Goal: Task Accomplishment & Management: Manage account settings

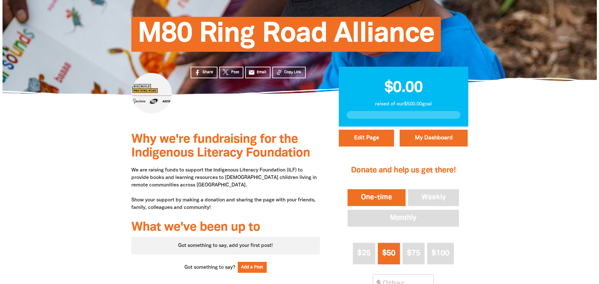
scroll to position [31, 0]
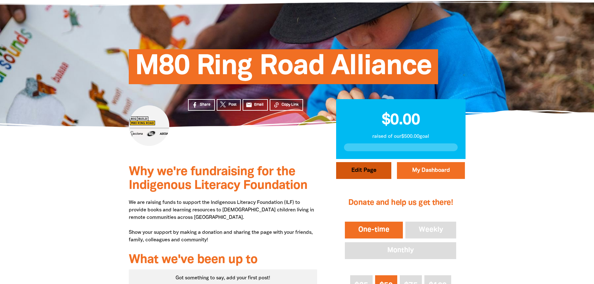
click at [379, 173] on button "Edit Page" at bounding box center [363, 170] width 55 height 17
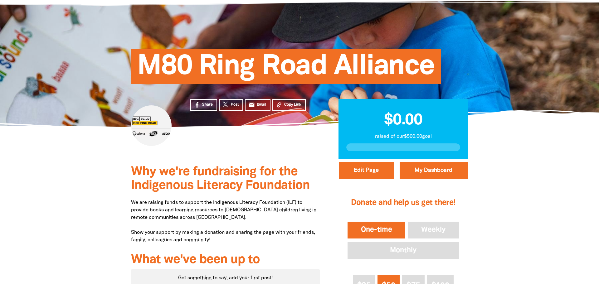
select select "Yes"
select select "Event"
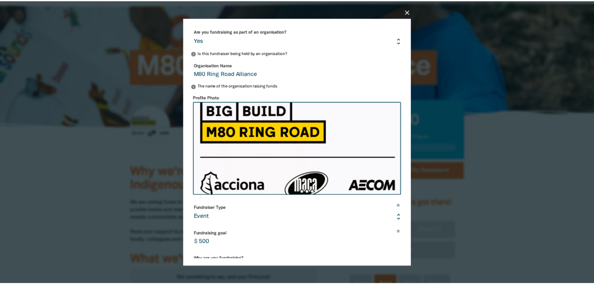
scroll to position [0, 0]
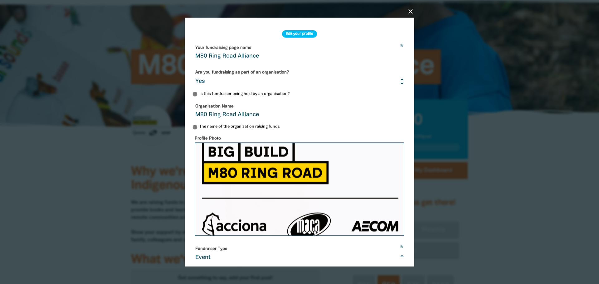
click at [409, 11] on icon "close" at bounding box center [410, 10] width 7 height 7
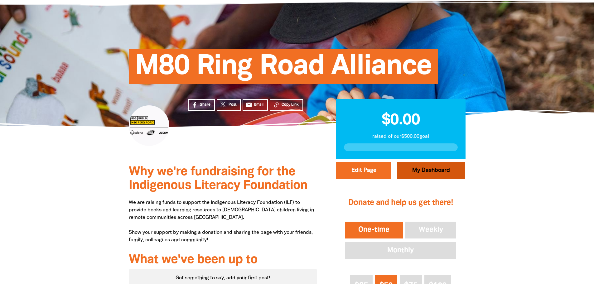
click at [434, 173] on link "My Dashboard" at bounding box center [431, 170] width 68 height 17
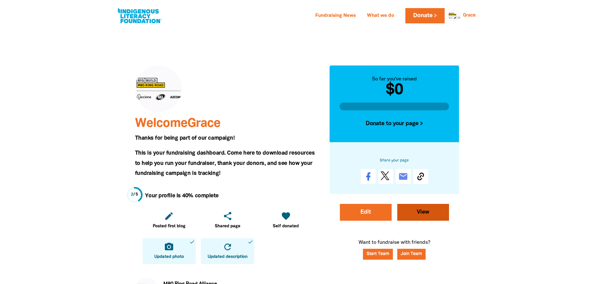
click at [421, 215] on link "View" at bounding box center [423, 212] width 52 height 17
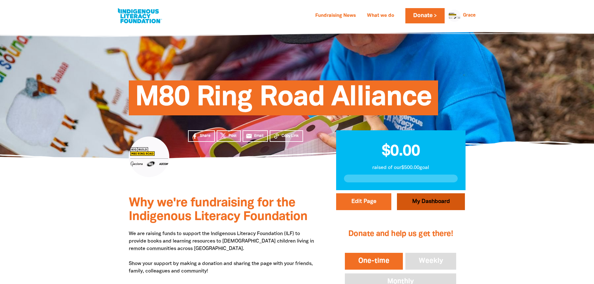
click at [428, 204] on link "My Dashboard" at bounding box center [431, 201] width 68 height 17
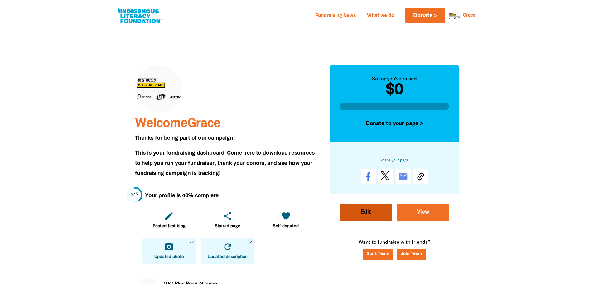
click at [371, 212] on link "Edit" at bounding box center [366, 212] width 52 height 17
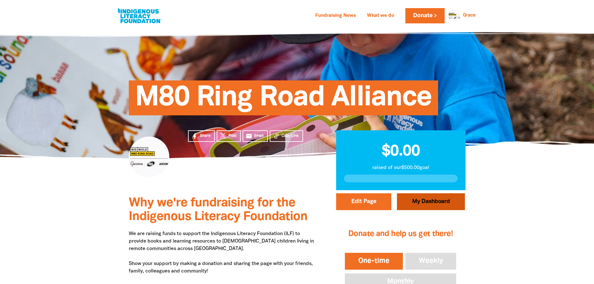
select select "Yes"
select select "Event"
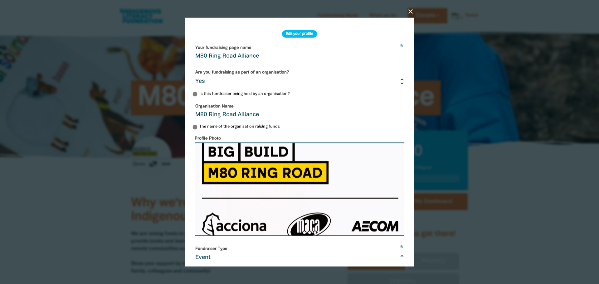
click at [410, 10] on icon "close" at bounding box center [410, 10] width 7 height 7
click at [412, 8] on icon "close" at bounding box center [410, 10] width 7 height 7
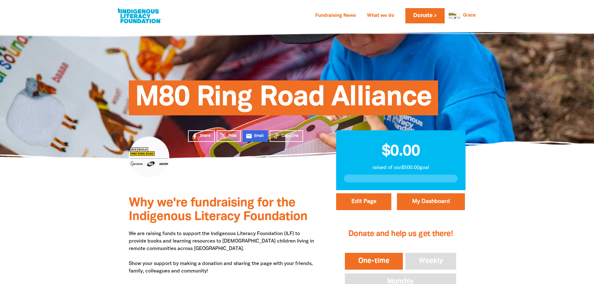
click at [251, 135] on icon "email" at bounding box center [249, 136] width 7 height 7
